Goal: Information Seeking & Learning: Learn about a topic

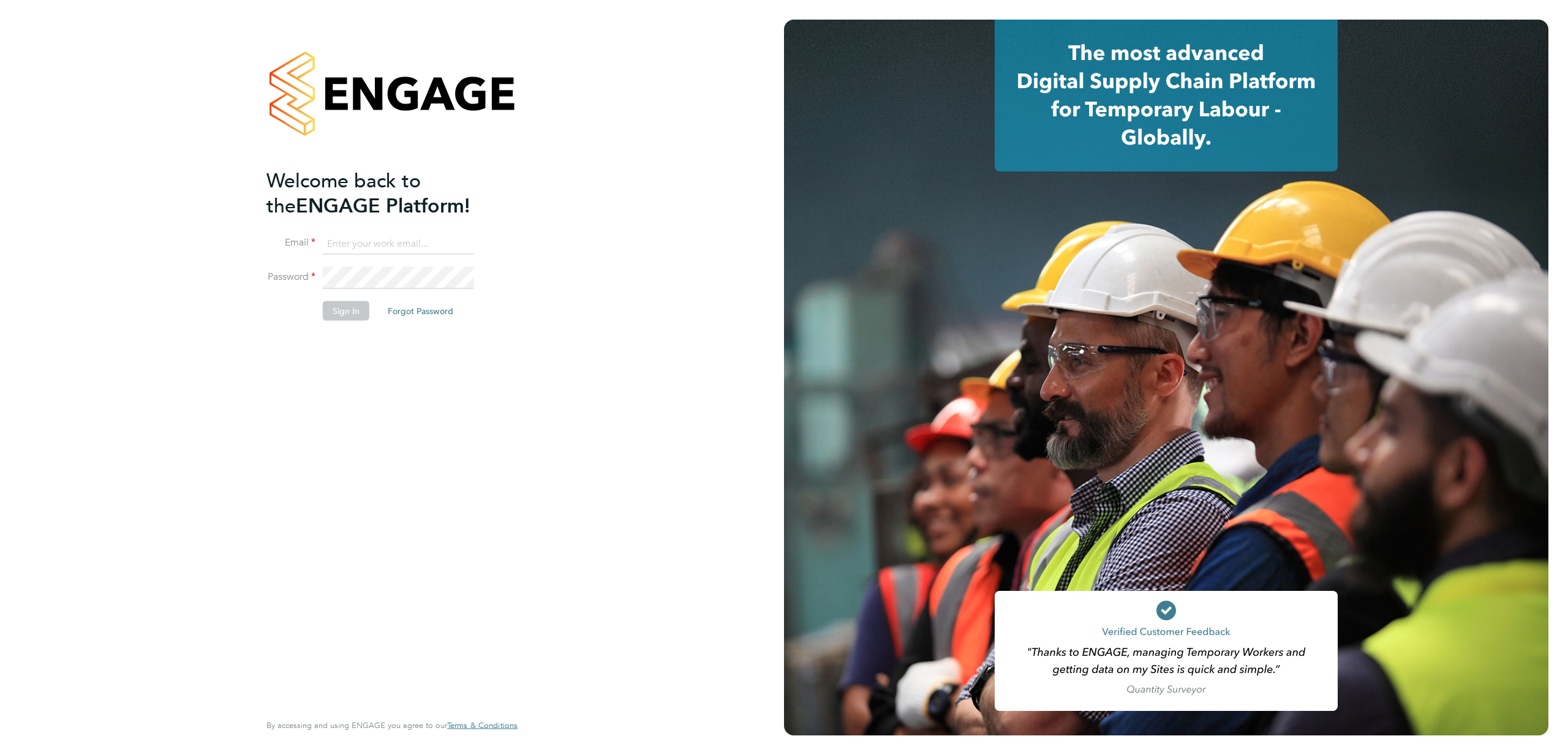
type input "bobby@stallionrecruitment.com"
click at [350, 310] on button "Sign In" at bounding box center [346, 310] width 47 height 20
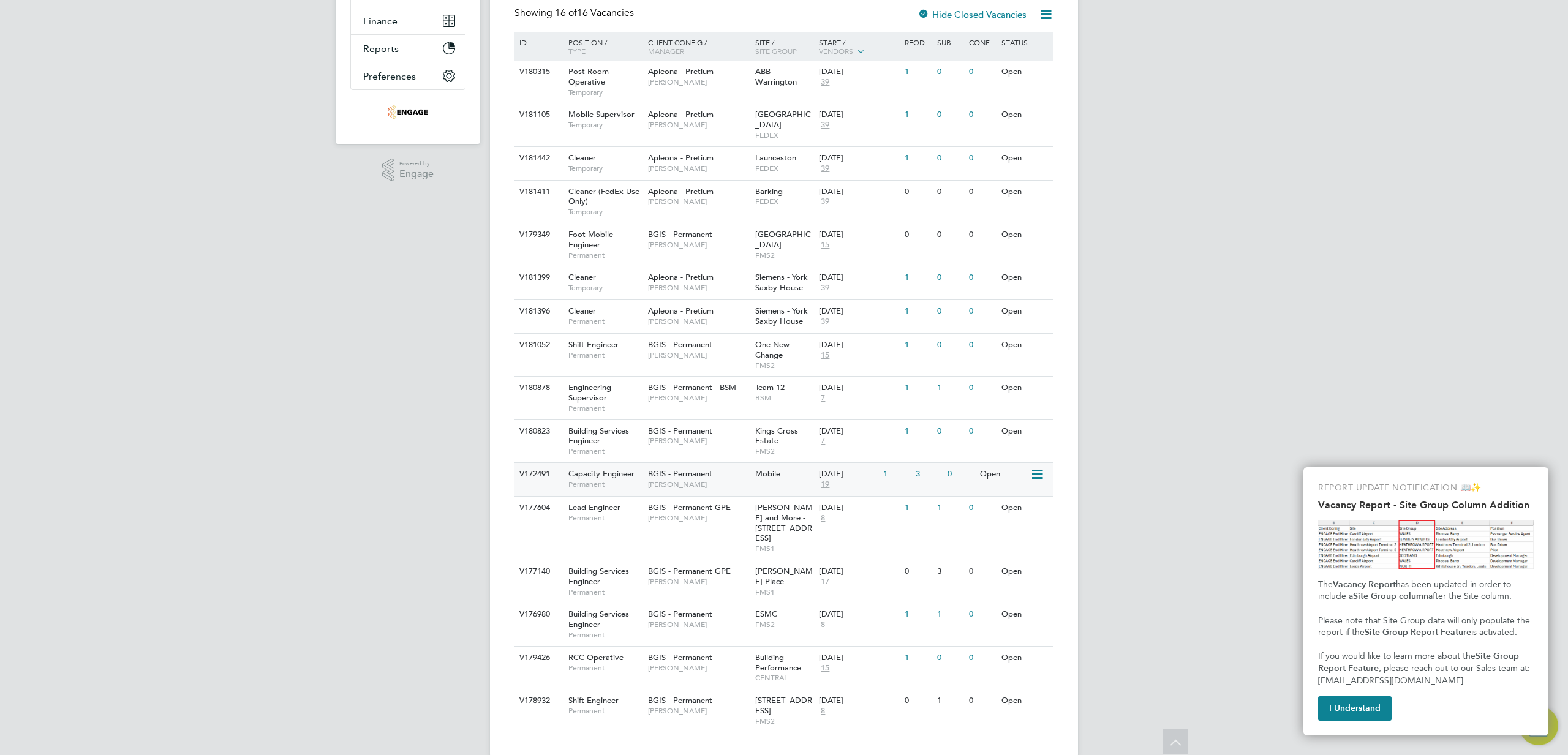
scroll to position [262, 0]
click at [597, 419] on div "Building Services Engineer Permanent" at bounding box center [602, 440] width 86 height 42
click at [1359, 712] on button "I Understand" at bounding box center [1355, 709] width 73 height 24
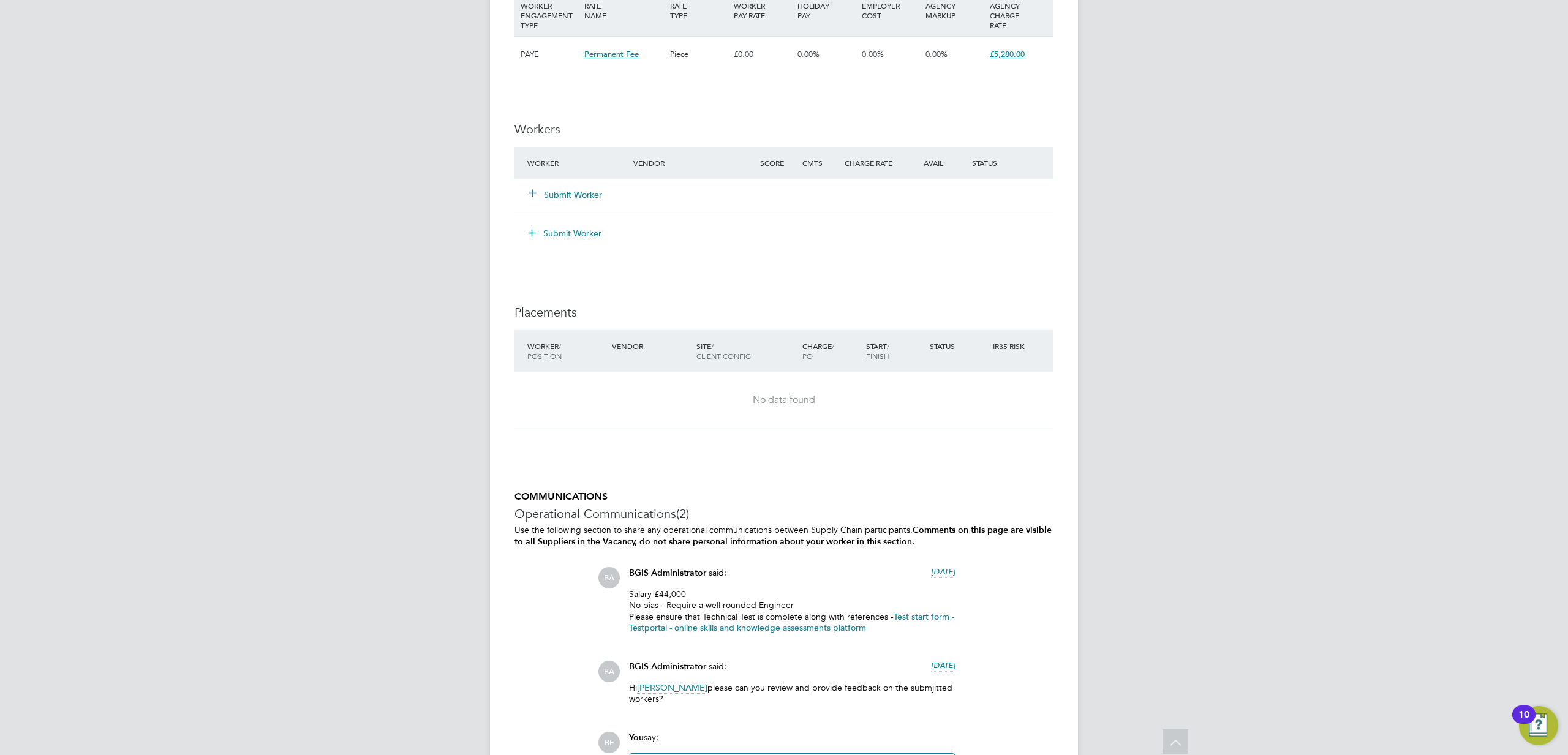
scroll to position [1671, 0]
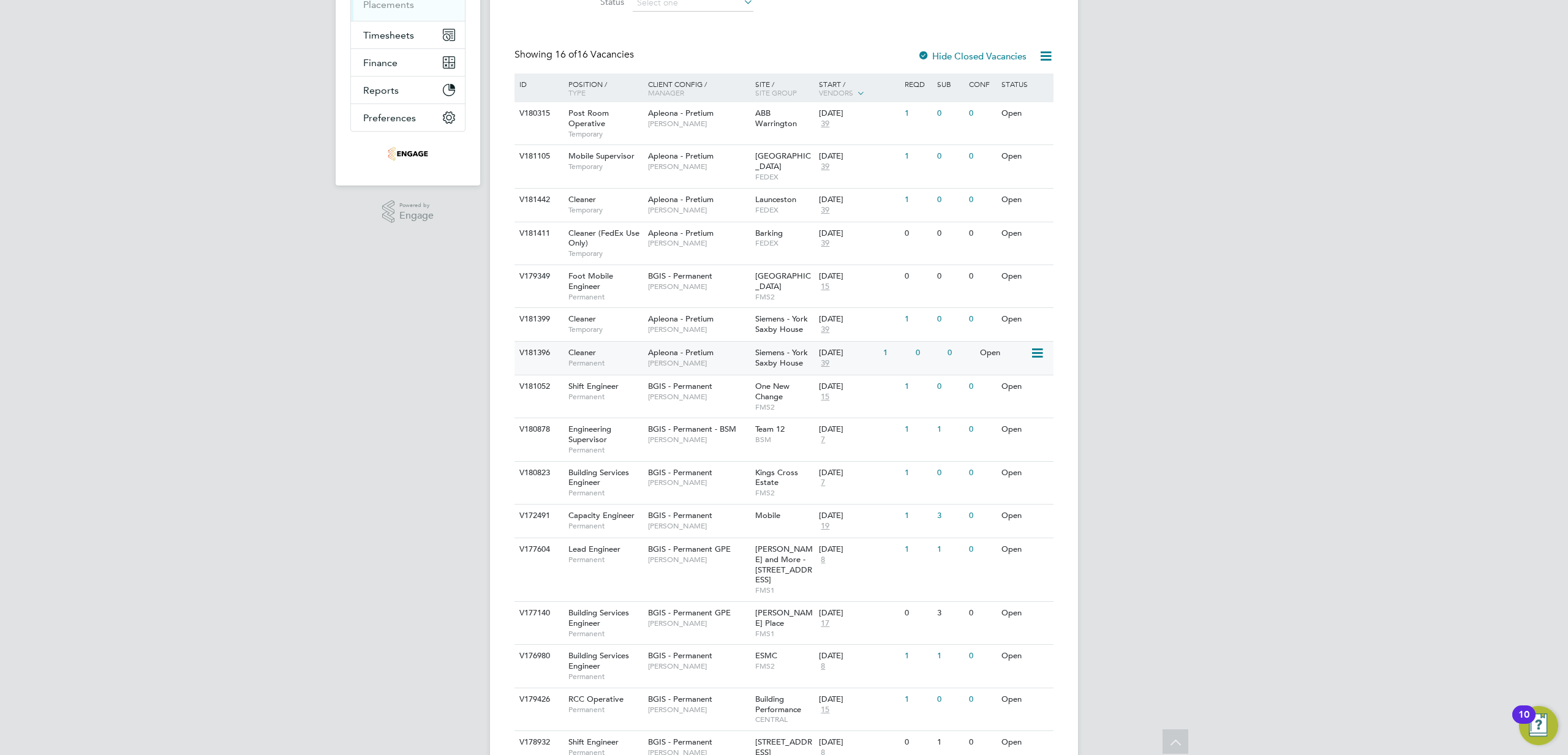
scroll to position [262, 0]
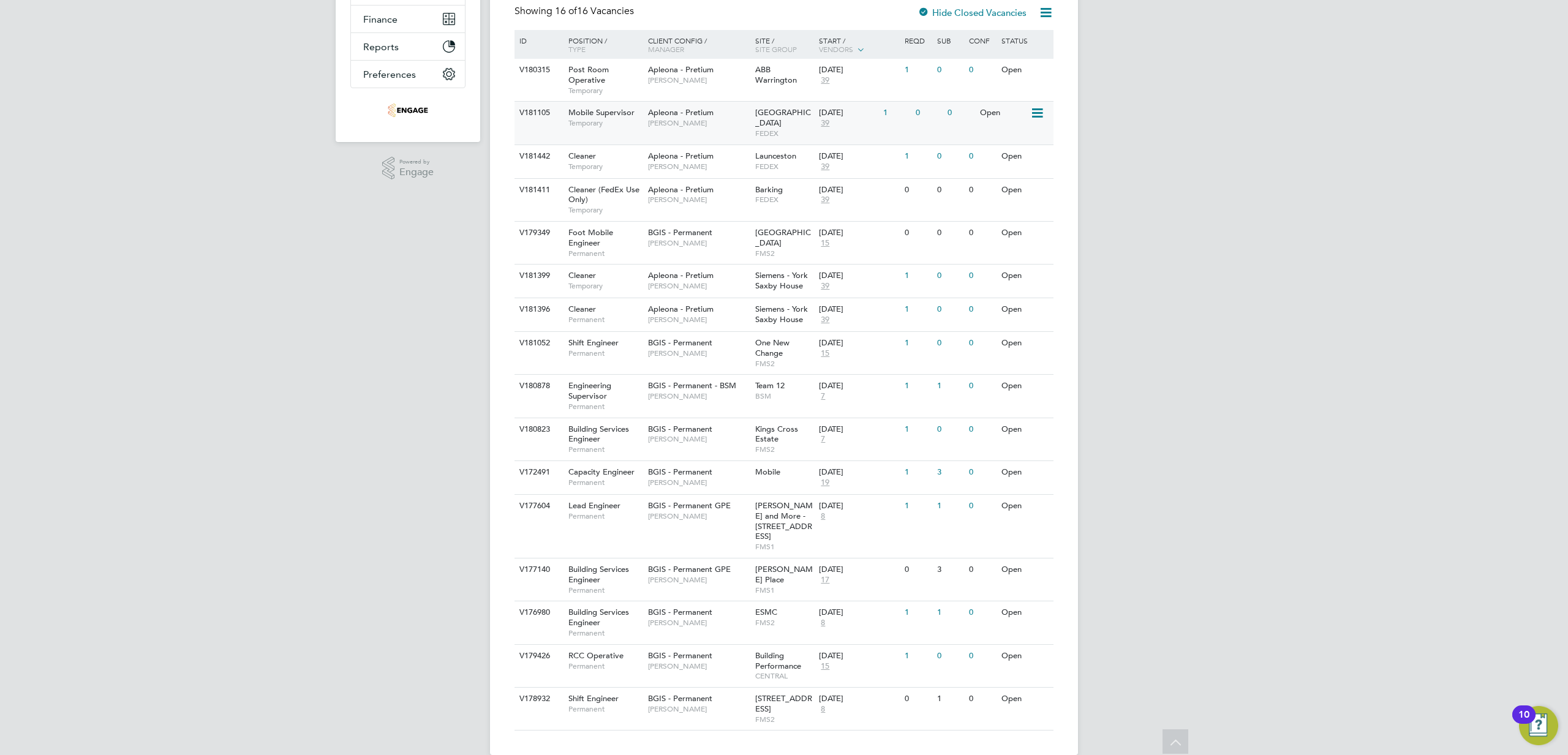
click at [591, 114] on span "Mobile Supervisor" at bounding box center [602, 112] width 66 height 10
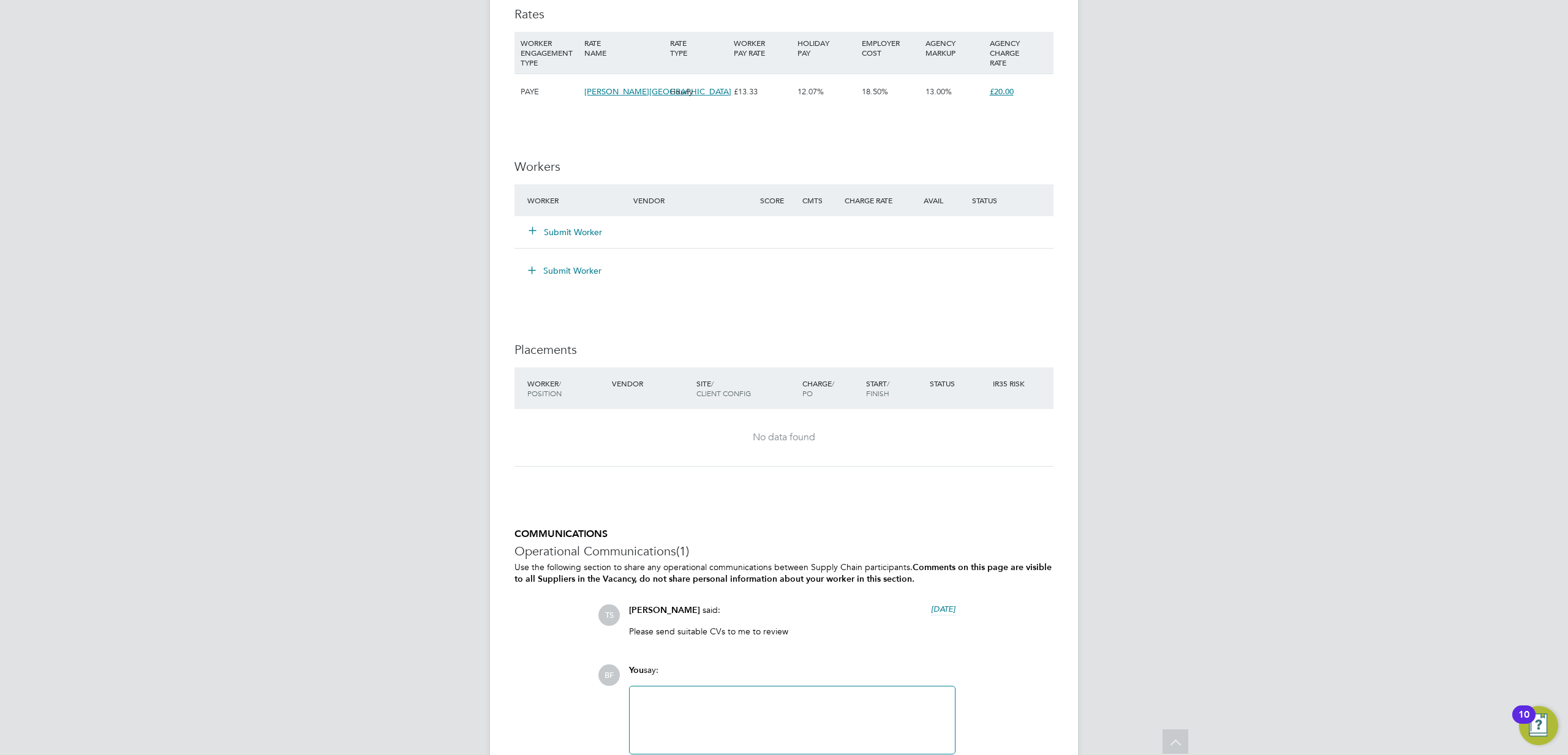
scroll to position [1345, 0]
